Goal: Use online tool/utility: Utilize a website feature to perform a specific function

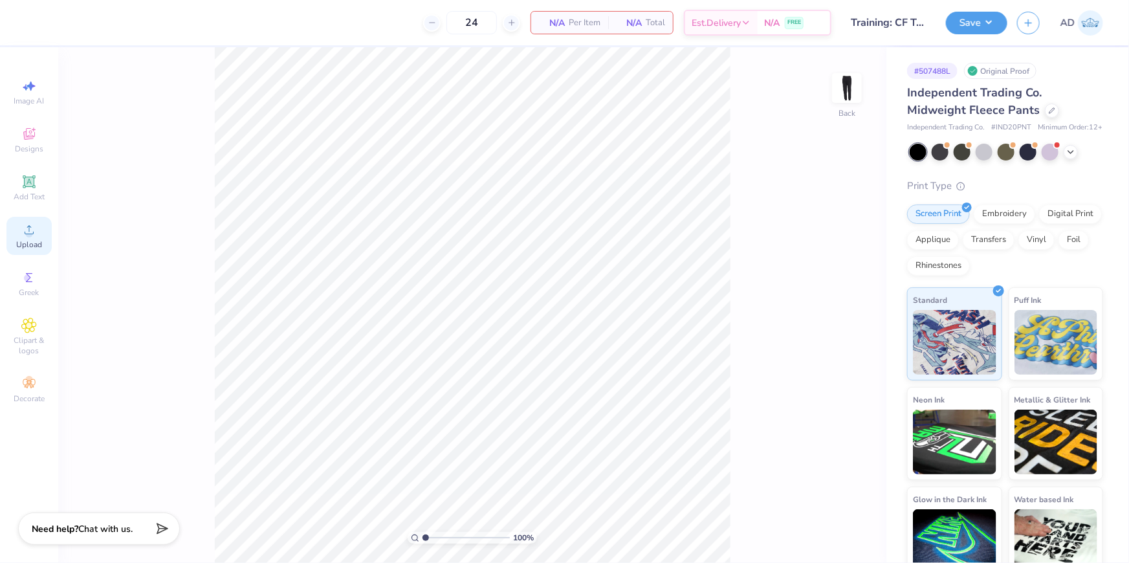
click at [28, 232] on circle at bounding box center [28, 233] width 7 height 7
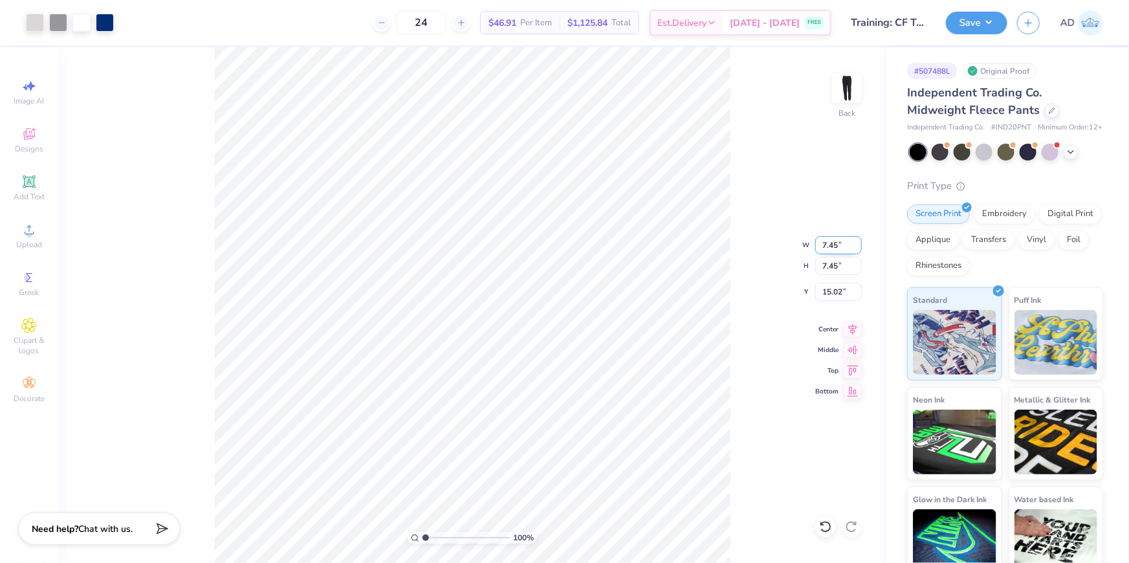
click at [831, 248] on input "7.45" at bounding box center [838, 245] width 47 height 18
type input "5.00"
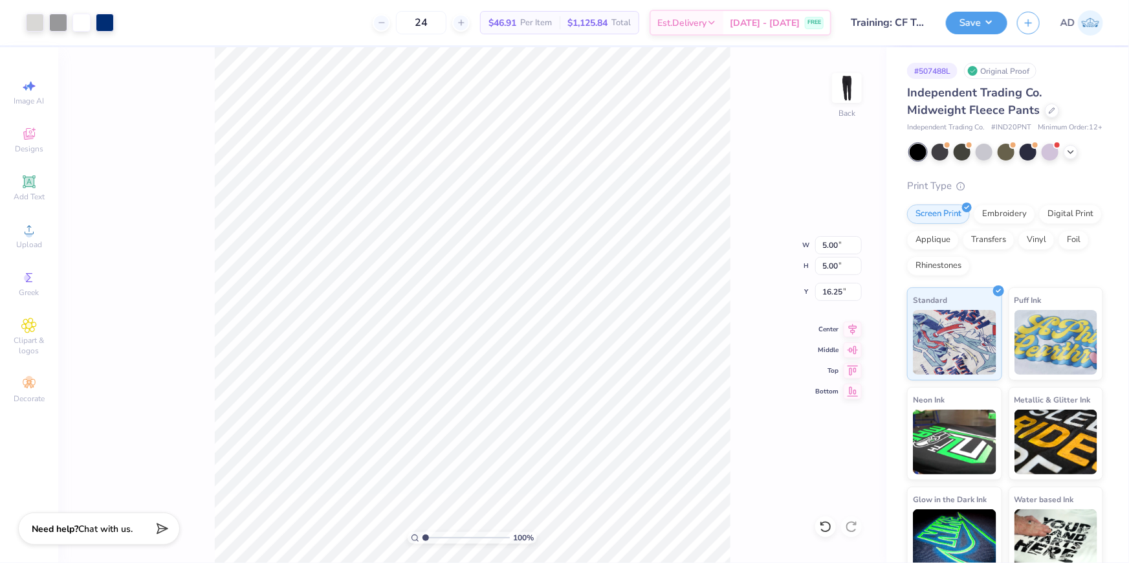
type input "3.79"
click at [843, 241] on input "5.00" at bounding box center [838, 245] width 47 height 18
click at [844, 241] on input "5.00" at bounding box center [838, 245] width 47 height 18
type input "3"
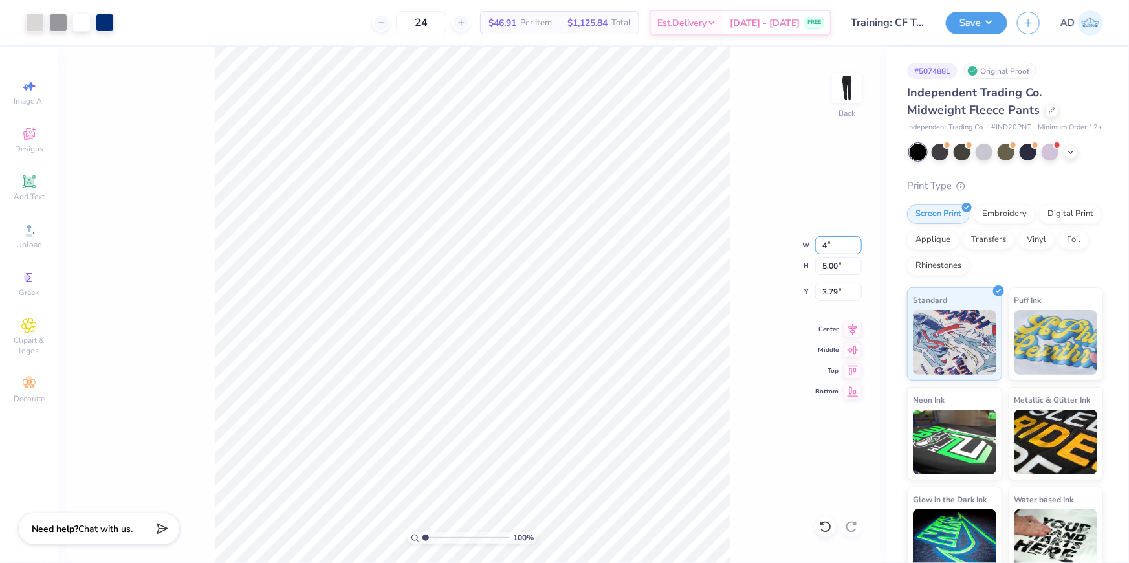
type input "4"
click at [837, 246] on input "5.00" at bounding box center [838, 245] width 47 height 18
type input "4.00"
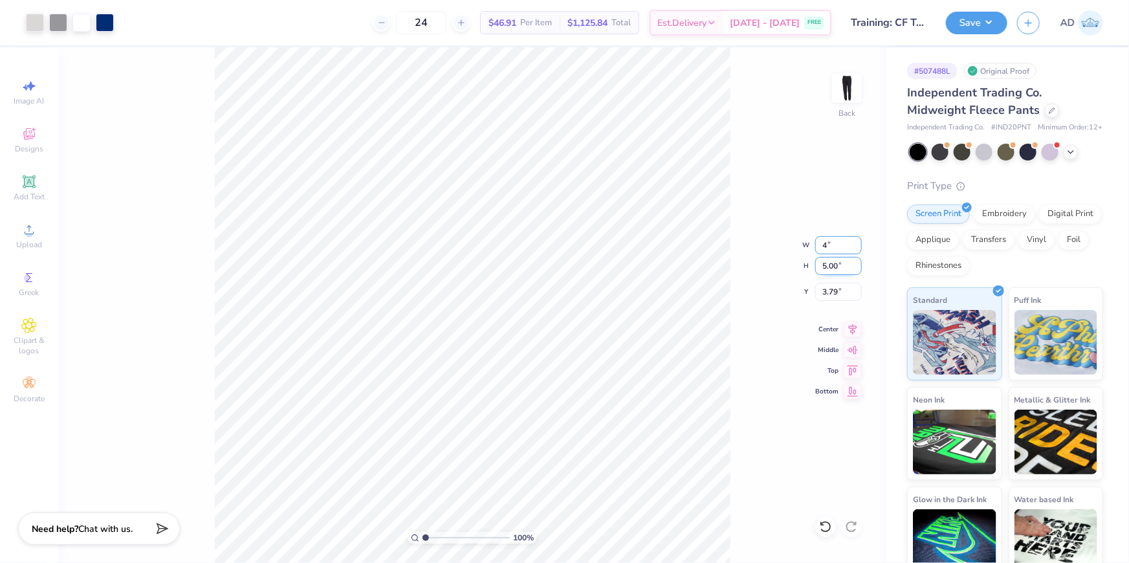
type input "4.00"
click at [845, 291] on input "4.29" at bounding box center [838, 292] width 47 height 18
type input "4.00"
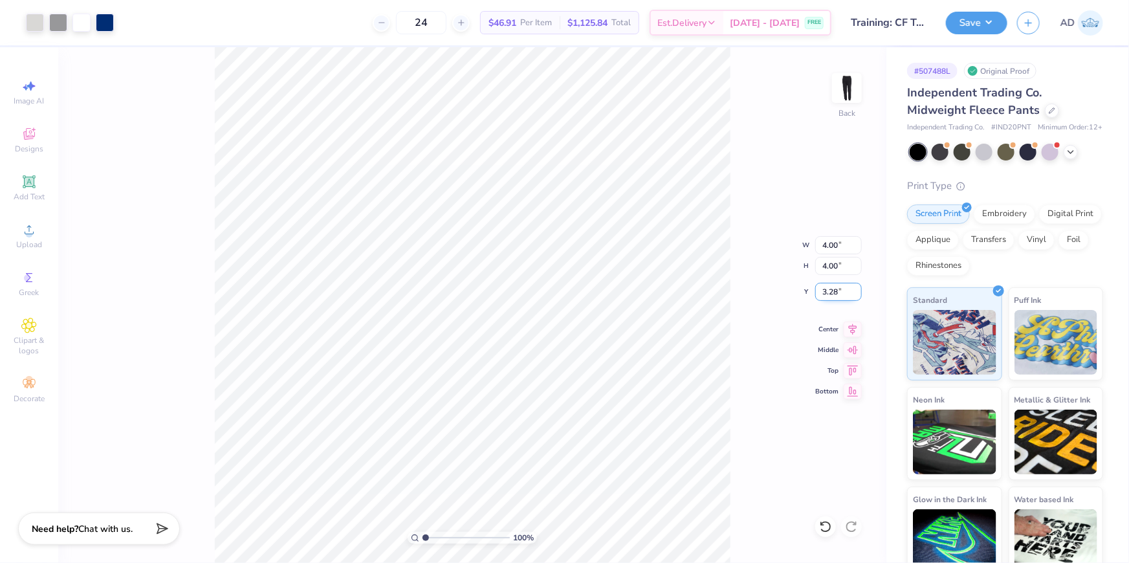
click at [840, 284] on input "3.28" at bounding box center [838, 292] width 47 height 18
type input "4.00"
click at [742, 304] on div "100 % Back W 4.00 4.00 " H 4.00 4.00 " Y 4.00 4.00 " Center Middle Top Bottom" at bounding box center [472, 305] width 828 height 516
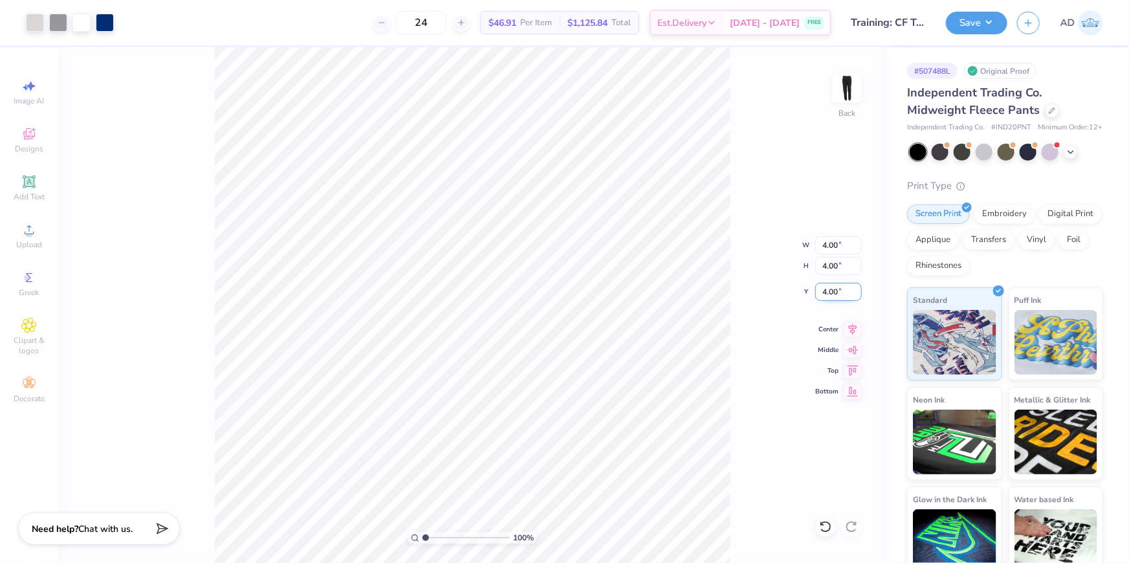
click at [827, 290] on input "4.00" at bounding box center [838, 292] width 47 height 18
type input "2.00"
click at [745, 313] on div "100 % Back W 4.00 4.00 " H 4.00 4.00 " Y 2.00 2.00 " Center Middle Top Bottom" at bounding box center [472, 305] width 828 height 516
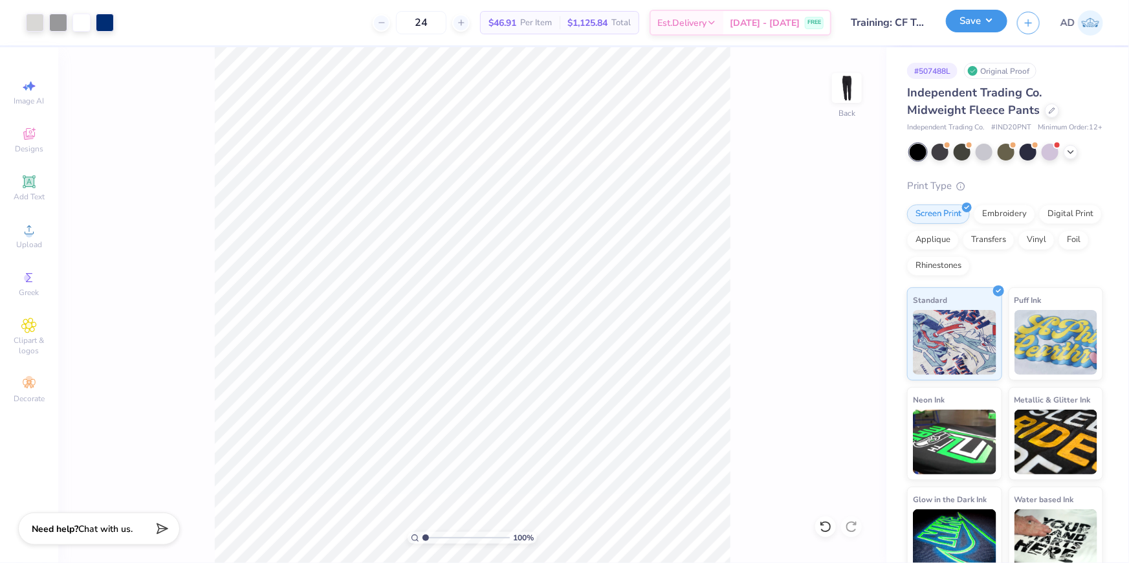
click at [987, 21] on button "Save" at bounding box center [976, 21] width 61 height 23
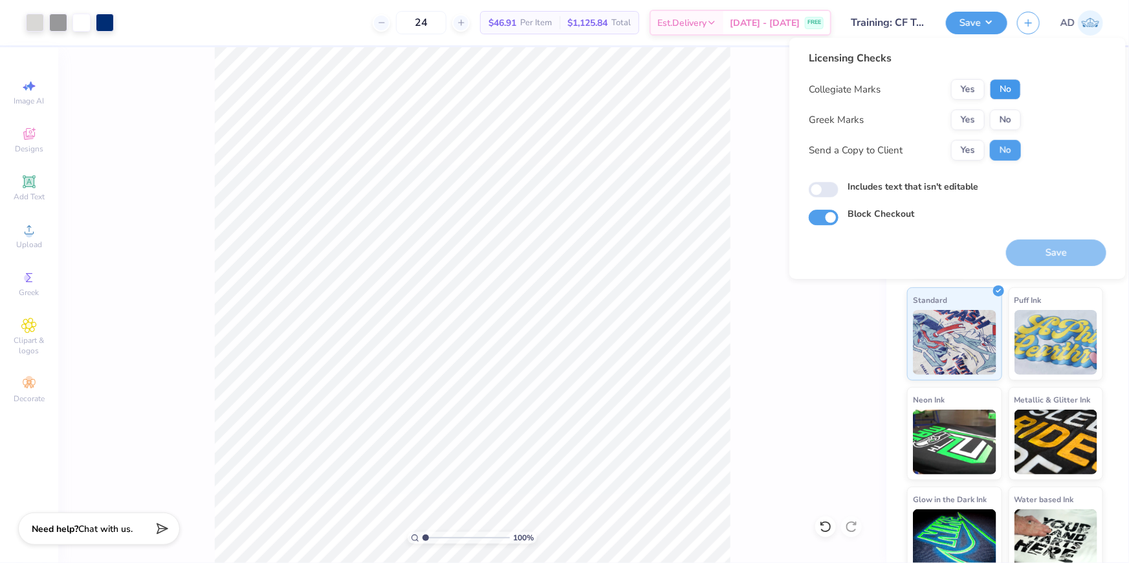
click at [1010, 92] on button "No" at bounding box center [1005, 89] width 31 height 21
drag, startPoint x: 1010, startPoint y: 107, endPoint x: 1010, endPoint y: 115, distance: 7.8
click at [1010, 115] on button "No" at bounding box center [1005, 119] width 31 height 21
click at [1035, 252] on button "Save" at bounding box center [1056, 252] width 100 height 27
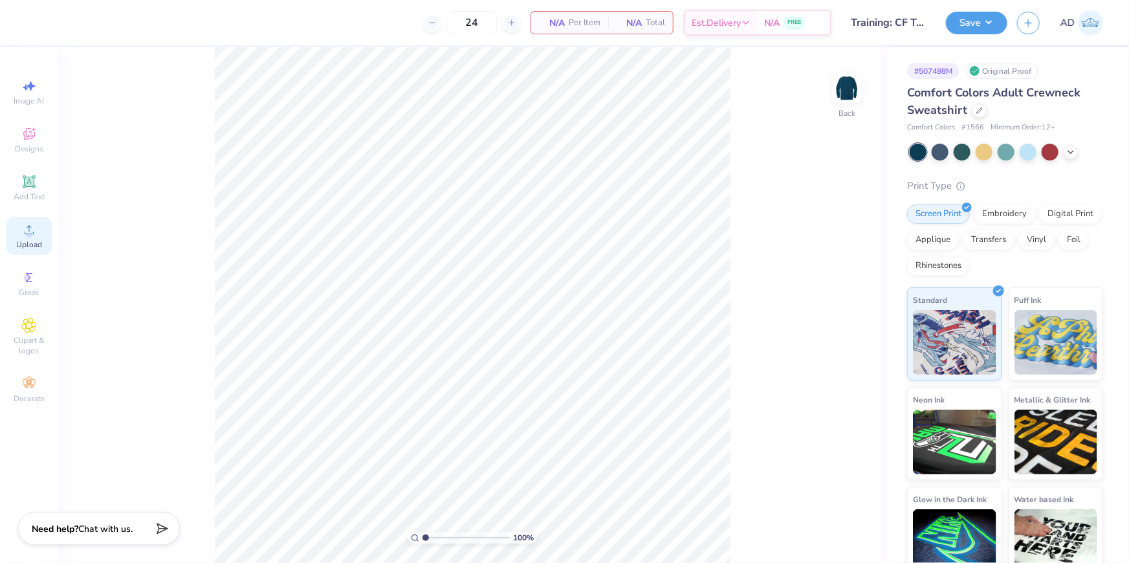
click at [32, 229] on icon at bounding box center [29, 230] width 16 height 16
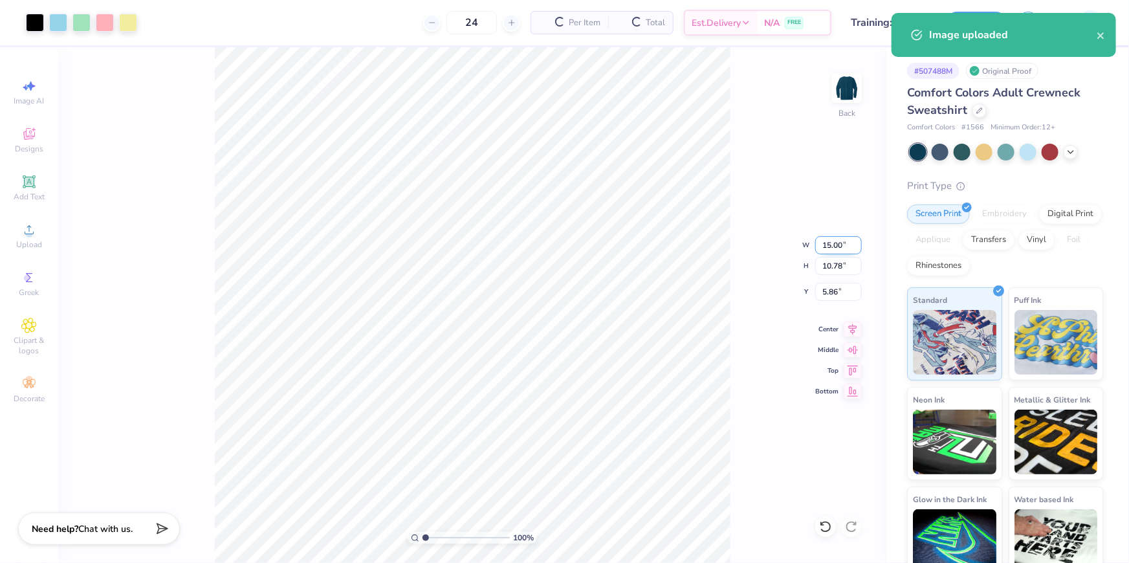
click at [824, 245] on input "15.00" at bounding box center [838, 245] width 47 height 18
type input "3.00"
type input "2.16"
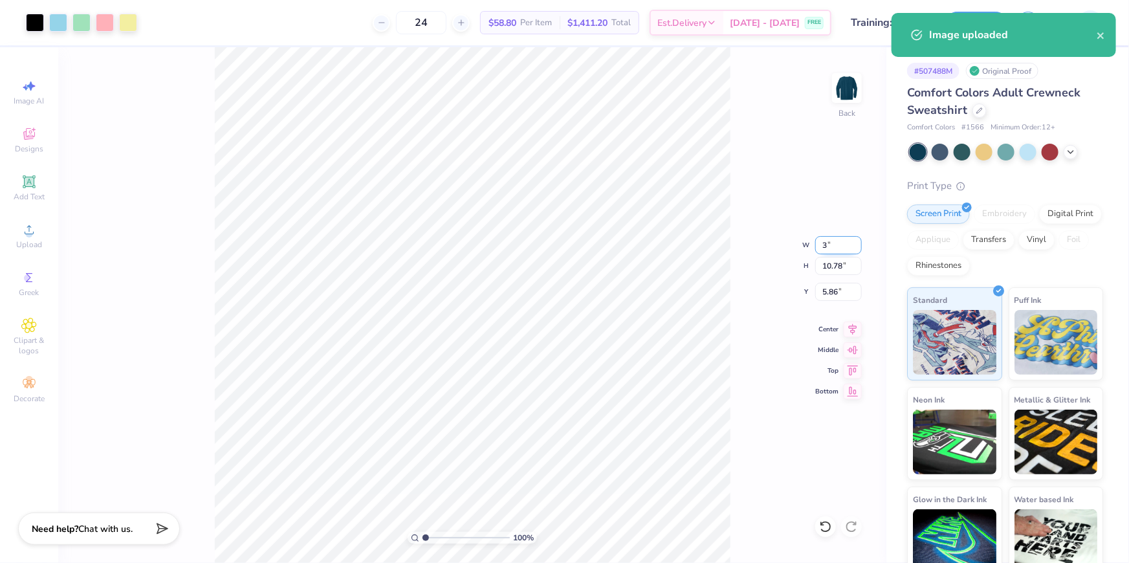
type input "10.17"
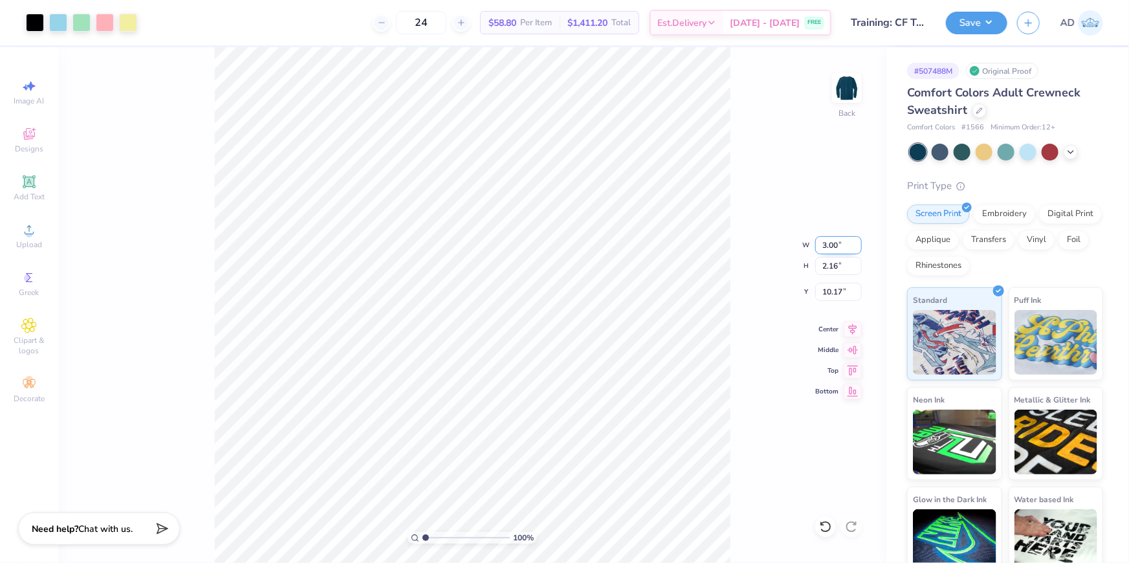
click at [837, 246] on input "3.00" at bounding box center [838, 245] width 47 height 18
type input "4.00"
type input "2.88"
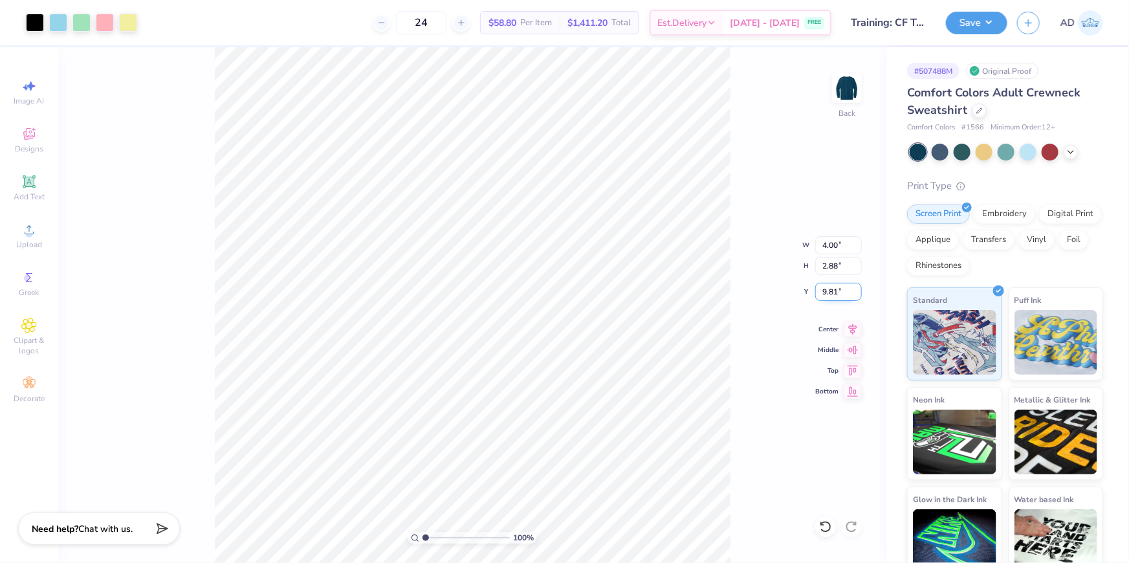
click at [828, 291] on input "9.81" at bounding box center [838, 292] width 47 height 18
click at [826, 287] on input "2.00" at bounding box center [838, 292] width 47 height 18
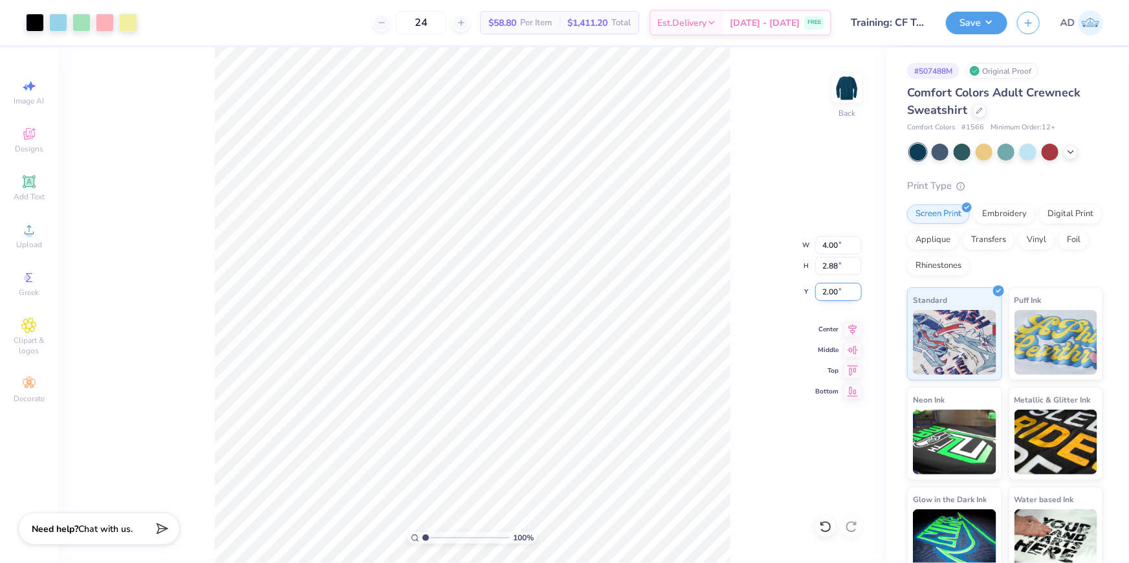
click at [826, 287] on input "2.00" at bounding box center [838, 292] width 47 height 18
type input "3.00"
click at [855, 92] on img at bounding box center [847, 88] width 52 height 52
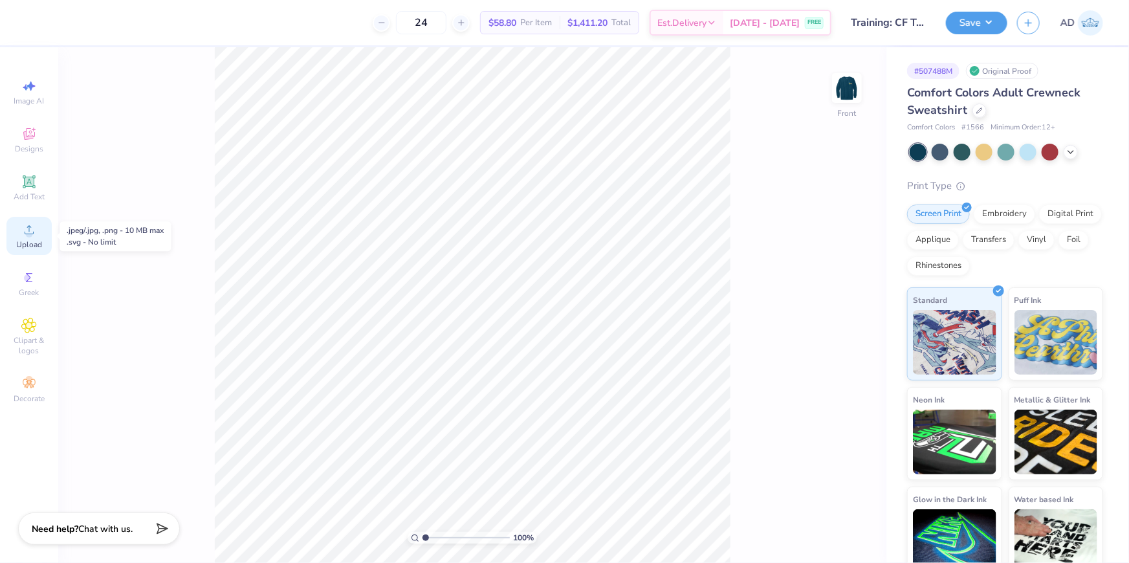
click at [42, 223] on div "Upload" at bounding box center [28, 236] width 45 height 38
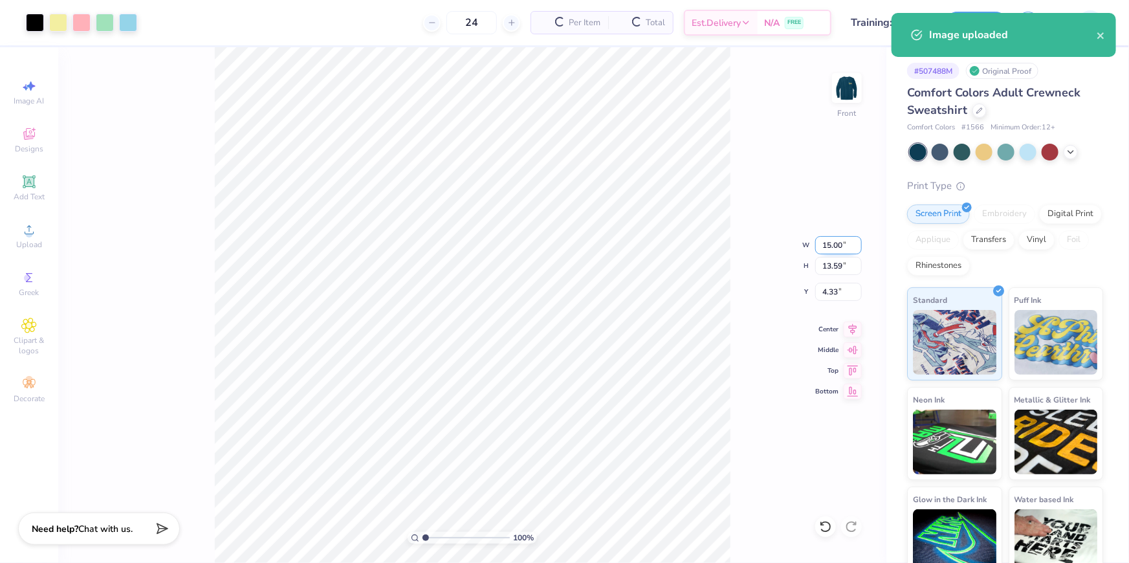
click at [828, 245] on input "15.00" at bounding box center [838, 245] width 47 height 18
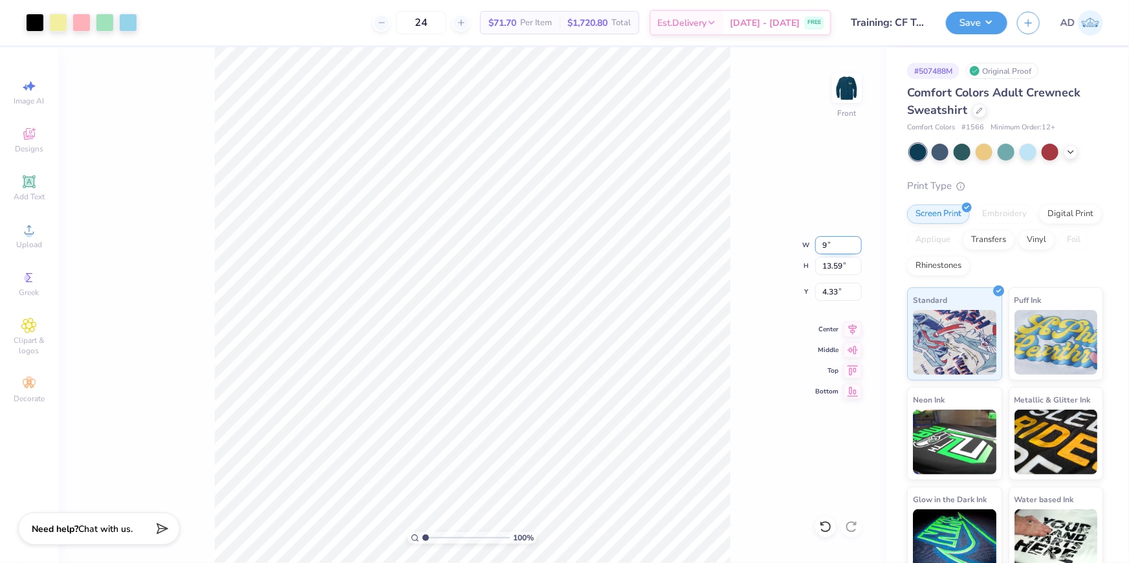
type input "9.00"
type input "8.15"
type input "7.05"
click at [828, 245] on input "9.00" at bounding box center [838, 245] width 47 height 18
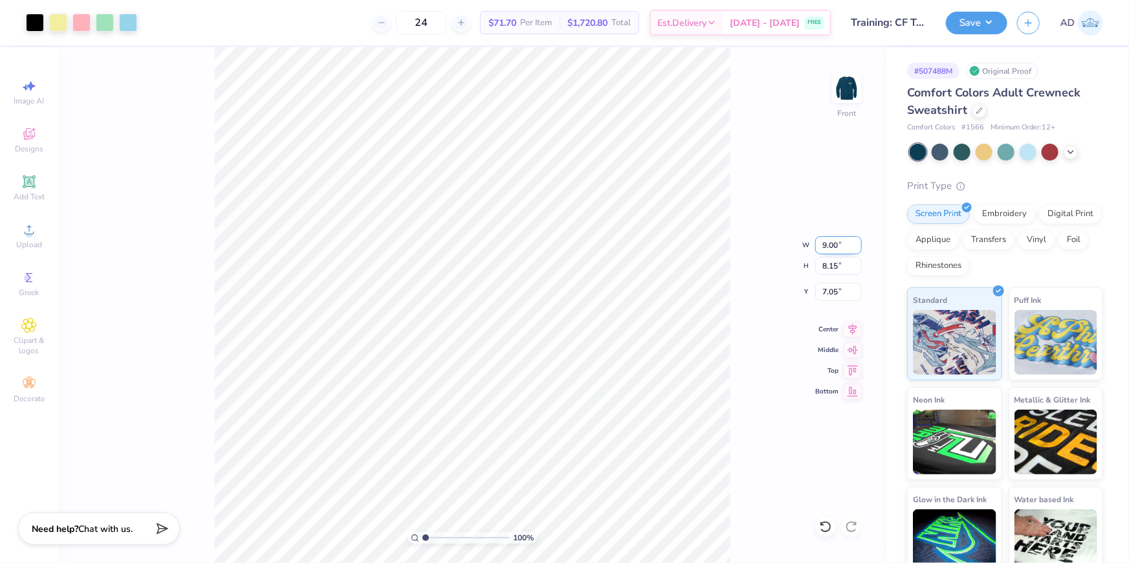
click at [828, 245] on input "9.00" at bounding box center [838, 245] width 47 height 18
type input "12.00"
type input "10.87"
click at [837, 286] on input "5.69" at bounding box center [838, 292] width 47 height 18
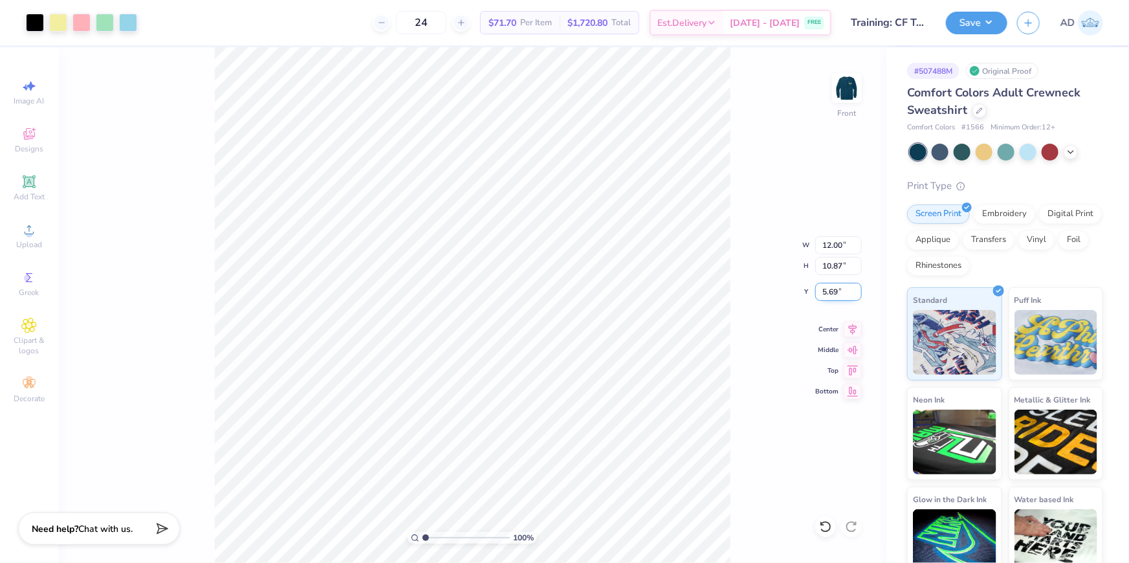
click at [837, 286] on input "5.69" at bounding box center [838, 292] width 47 height 18
click at [843, 286] on input "3.00" at bounding box center [838, 292] width 47 height 18
type input "2.00"
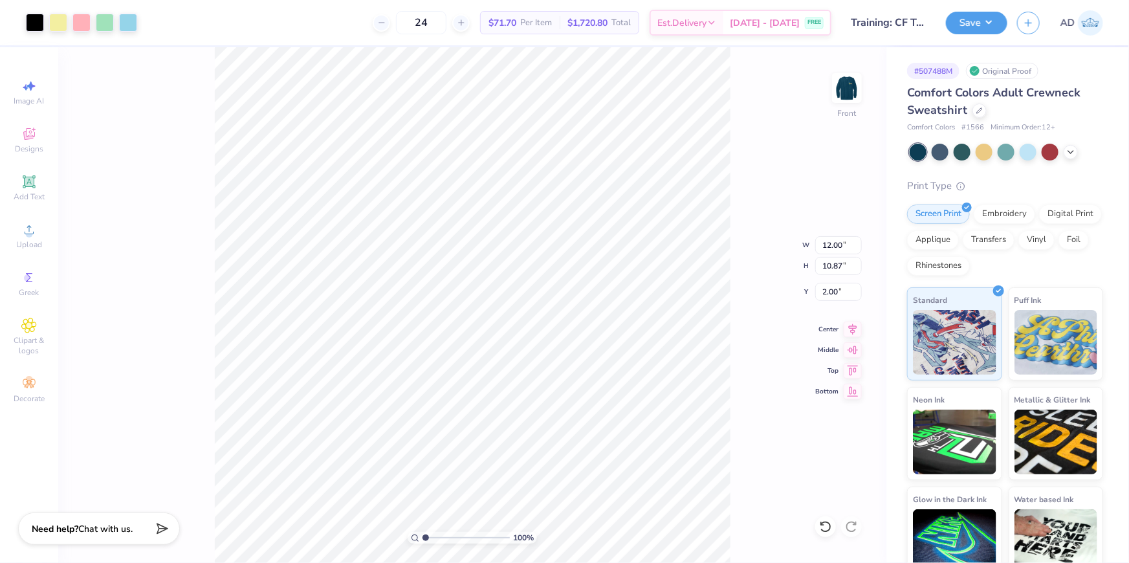
click at [732, 274] on div "100 % Front W 12.00 12.00 " H 10.87 10.87 " Y 2.00 2.00 " Center Middle Top Bot…" at bounding box center [472, 305] width 828 height 516
click at [965, 19] on button "Save" at bounding box center [976, 21] width 61 height 23
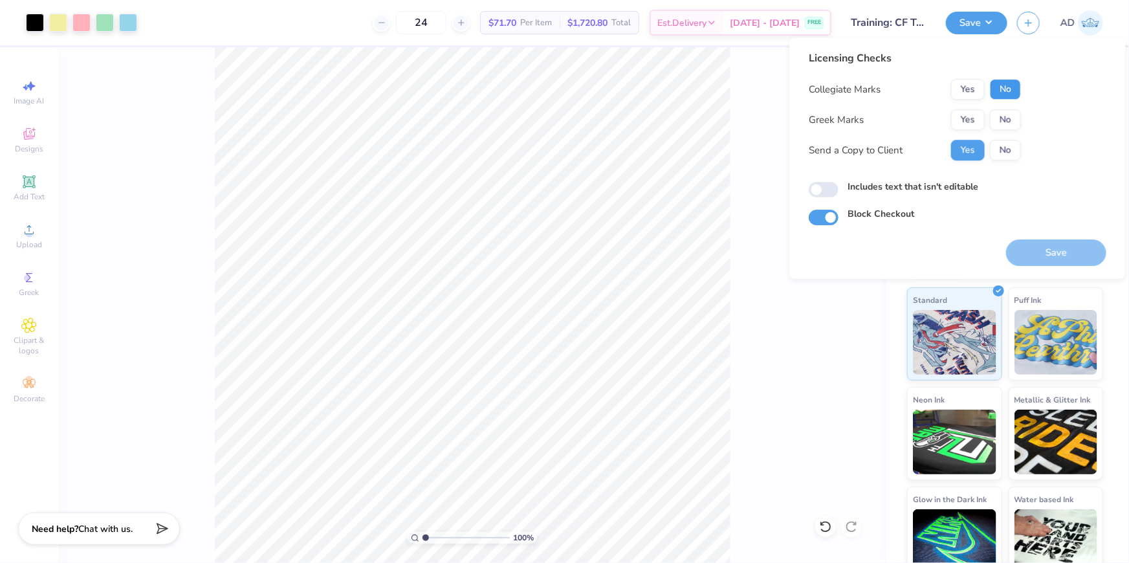
click at [1004, 85] on button "No" at bounding box center [1005, 89] width 31 height 21
click at [1004, 116] on button "No" at bounding box center [1005, 119] width 31 height 21
click at [1013, 151] on button "No" at bounding box center [1005, 150] width 31 height 21
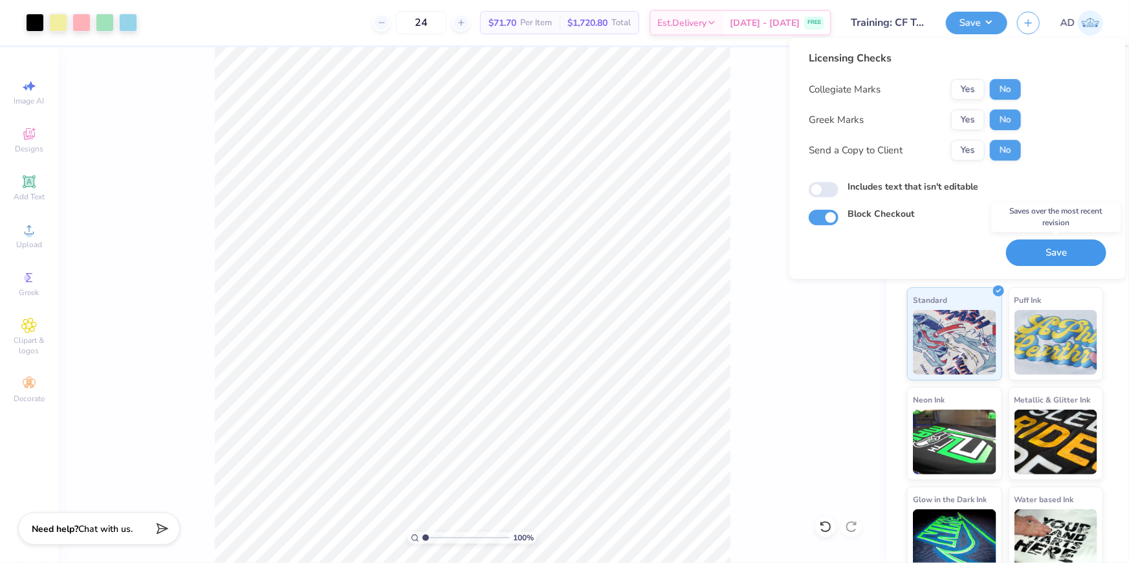
click at [1048, 258] on button "Save" at bounding box center [1056, 252] width 100 height 27
